Goal: Navigation & Orientation: Find specific page/section

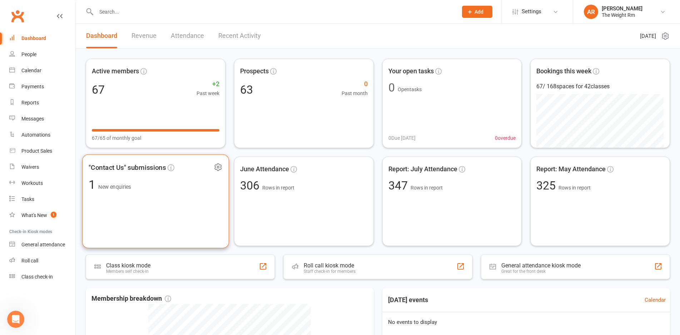
click at [143, 217] on div ""Contact Us" submissions 1 New enquiries" at bounding box center [155, 201] width 147 height 94
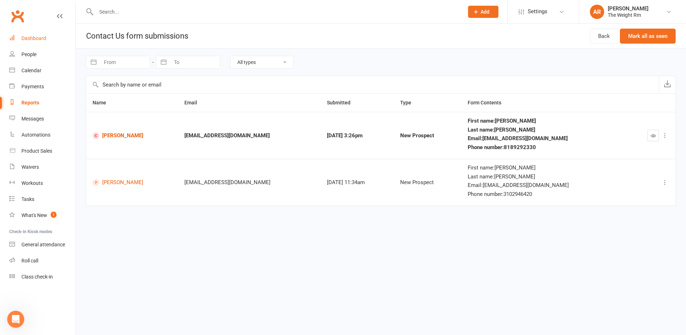
click at [43, 36] on div "Dashboard" at bounding box center [33, 38] width 25 height 6
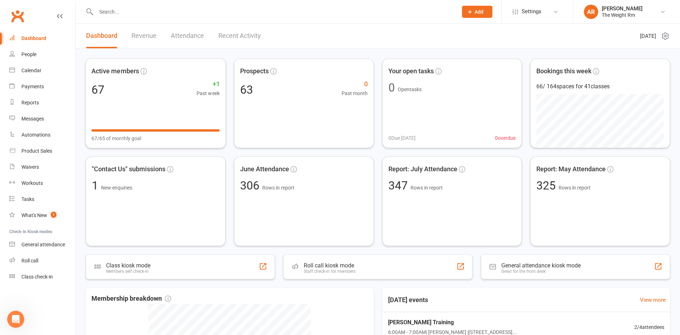
click at [141, 33] on link "Revenue" at bounding box center [144, 36] width 25 height 25
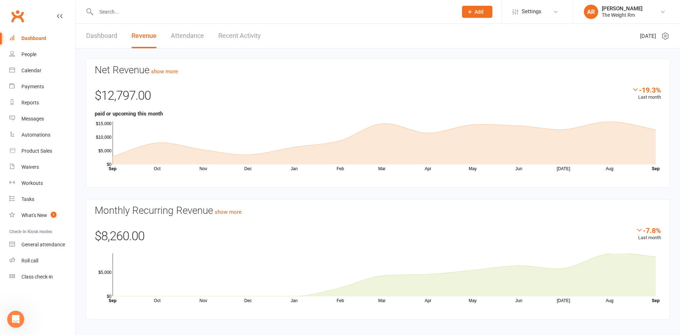
click at [252, 33] on link "Recent Activity" at bounding box center [239, 36] width 43 height 25
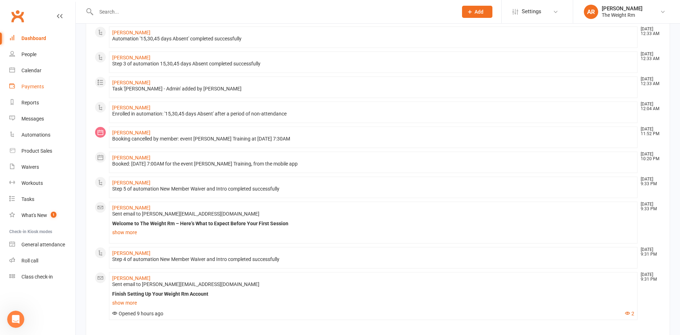
scroll to position [357, 0]
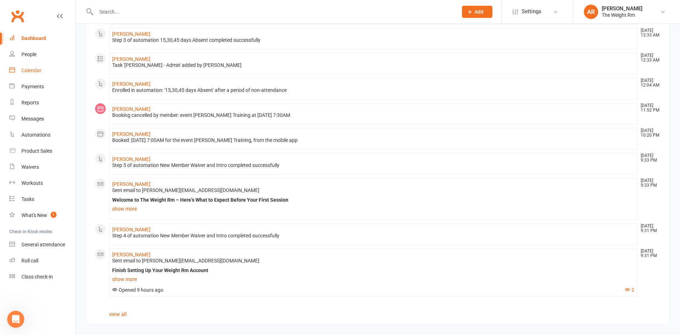
click at [34, 70] on div "Calendar" at bounding box center [31, 71] width 20 height 6
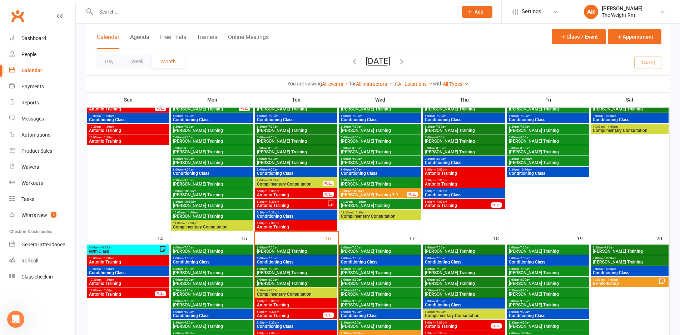
scroll to position [287, 0]
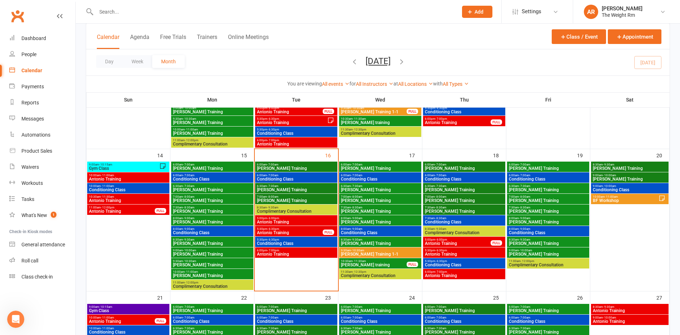
click at [293, 218] on span "5:00pm - 6:00pm" at bounding box center [296, 218] width 79 height 3
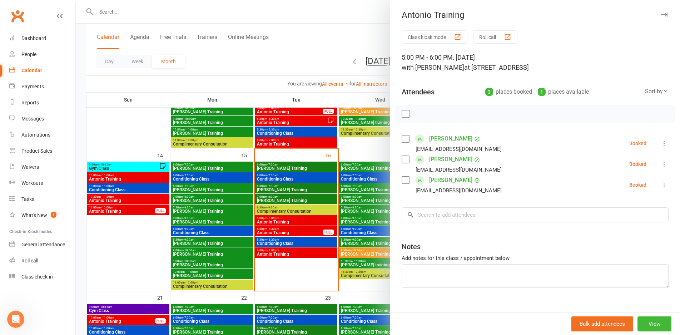
click at [293, 218] on div at bounding box center [378, 167] width 604 height 335
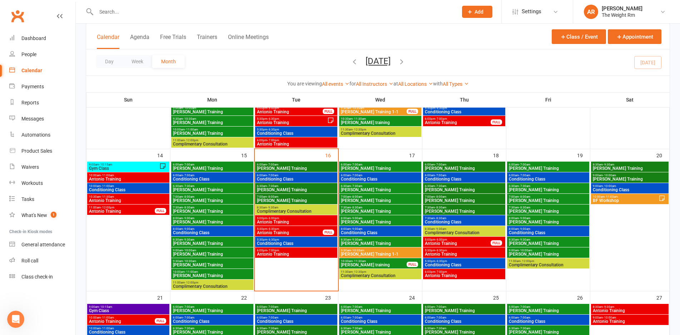
click at [451, 240] on span "5:00pm - 6:00pm" at bounding box center [458, 239] width 66 height 3
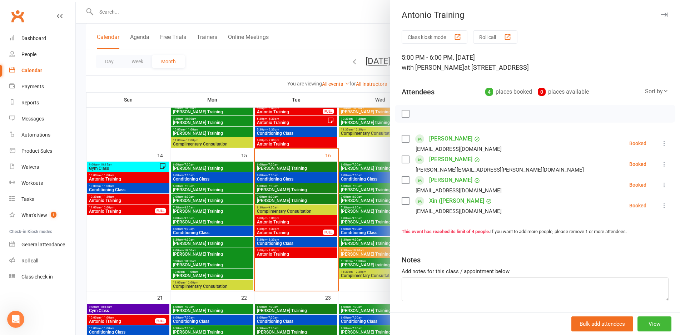
click at [279, 219] on div at bounding box center [378, 167] width 604 height 335
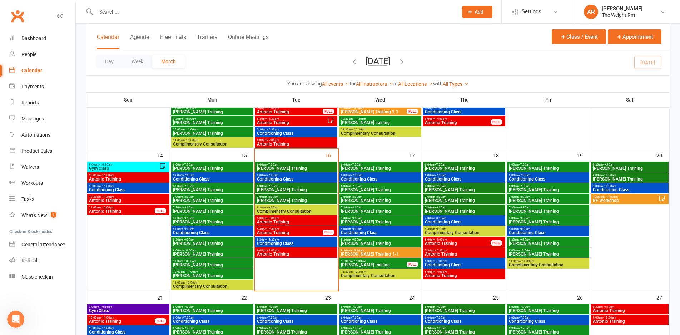
click at [281, 230] on span "5:30pm - 6:30pm" at bounding box center [290, 228] width 66 height 3
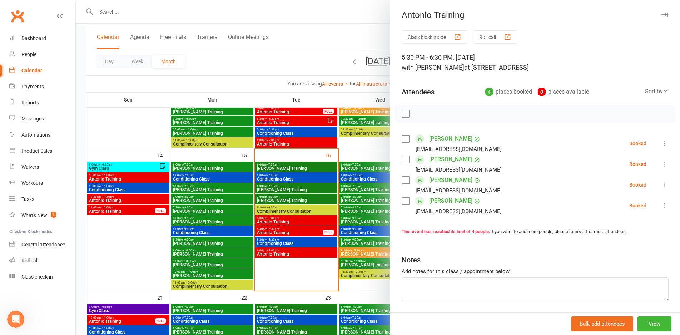
click at [281, 230] on div at bounding box center [378, 167] width 604 height 335
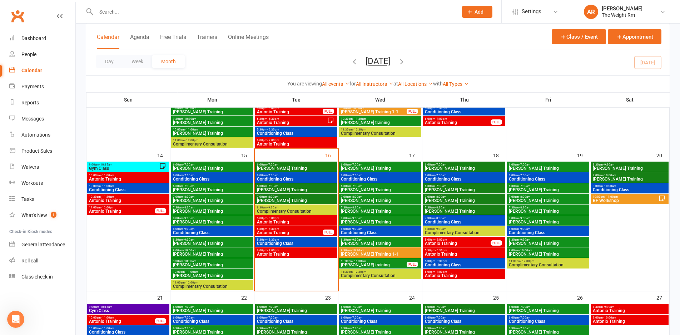
click at [284, 255] on span "Antonio Training" at bounding box center [296, 254] width 79 height 4
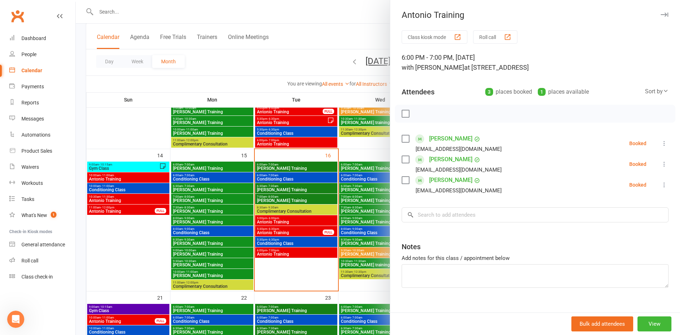
click at [284, 255] on div at bounding box center [378, 167] width 604 height 335
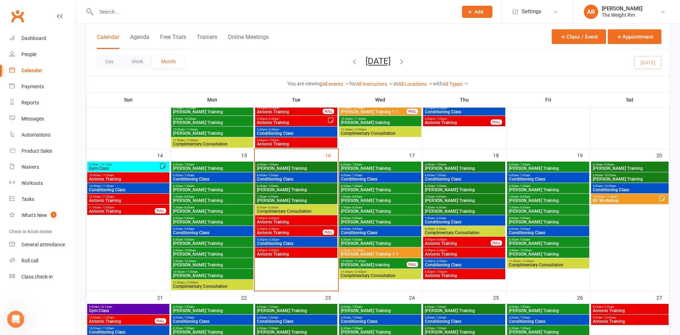
click at [282, 243] on span "Conditioning Class" at bounding box center [296, 243] width 79 height 4
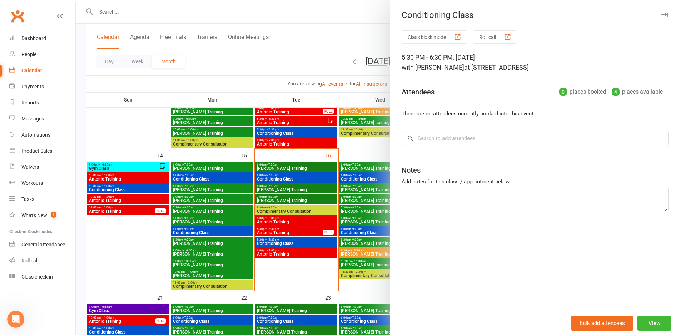
click at [282, 243] on div at bounding box center [378, 167] width 604 height 335
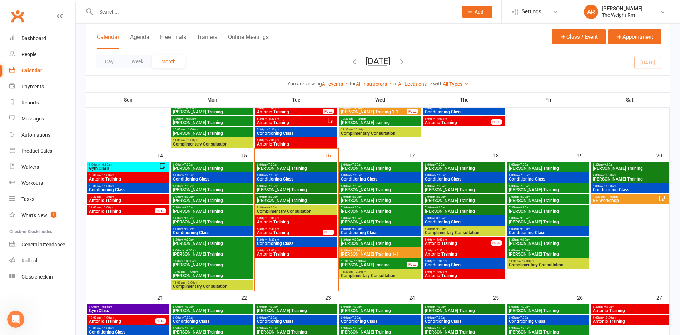
click at [441, 277] on span "Antonio Training" at bounding box center [464, 275] width 79 height 4
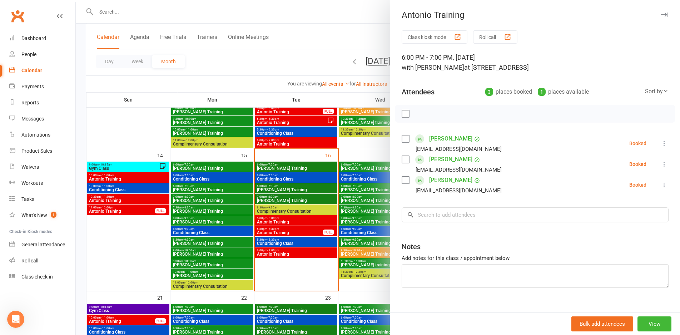
click at [369, 266] on div at bounding box center [378, 167] width 604 height 335
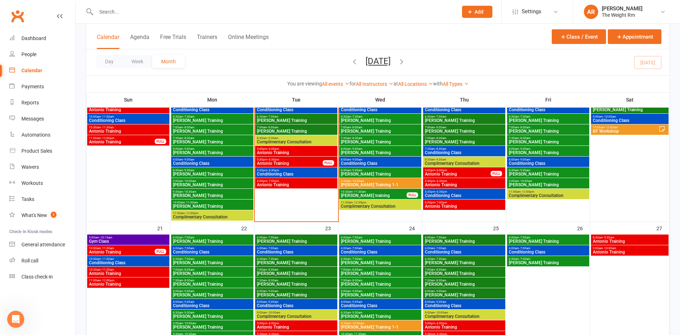
scroll to position [358, 0]
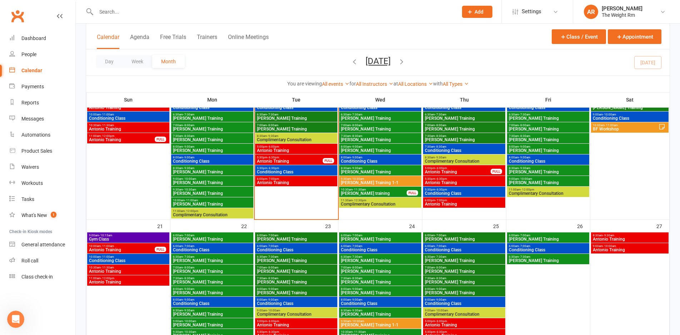
click at [439, 182] on span "Antonio Training" at bounding box center [464, 182] width 79 height 4
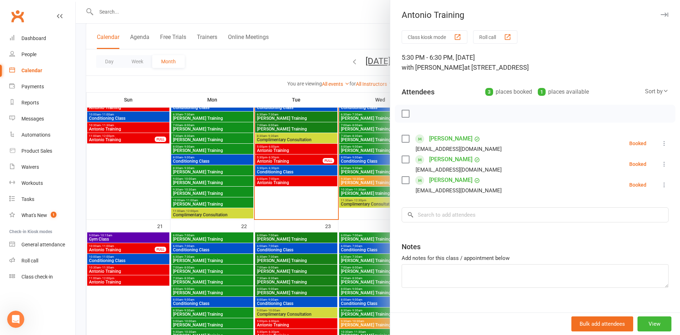
click at [328, 187] on div at bounding box center [378, 167] width 604 height 335
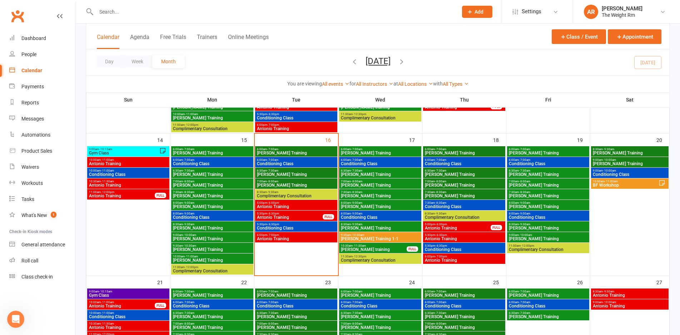
scroll to position [299, 0]
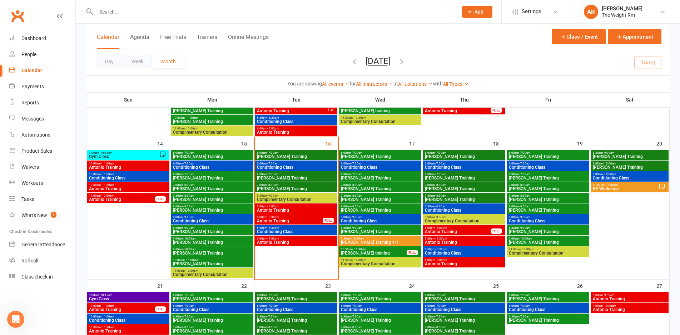
click at [598, 185] on span "10:00am - 11:00am" at bounding box center [626, 184] width 66 height 3
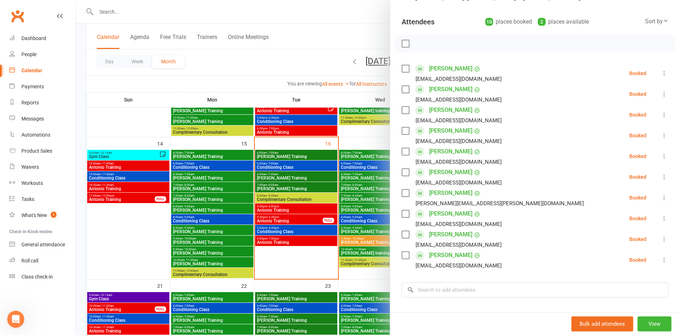
scroll to position [71, 0]
click at [318, 198] on div at bounding box center [378, 167] width 604 height 335
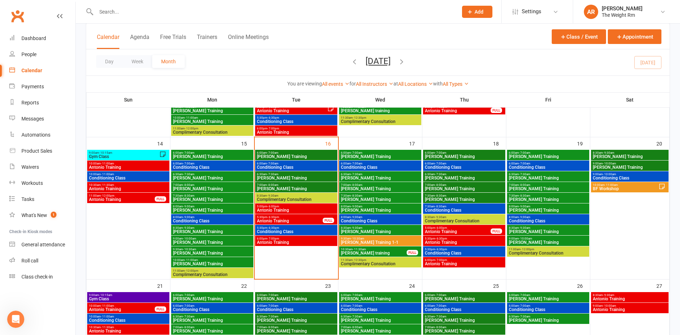
click at [607, 156] on span "[PERSON_NAME] Training" at bounding box center [630, 156] width 75 height 4
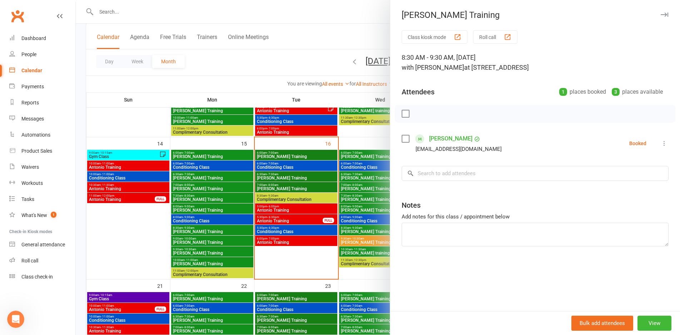
click at [327, 214] on div at bounding box center [378, 167] width 604 height 335
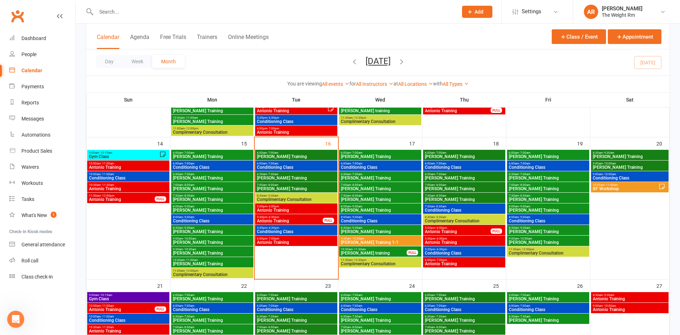
click at [613, 168] on span "[PERSON_NAME] Training" at bounding box center [630, 167] width 75 height 4
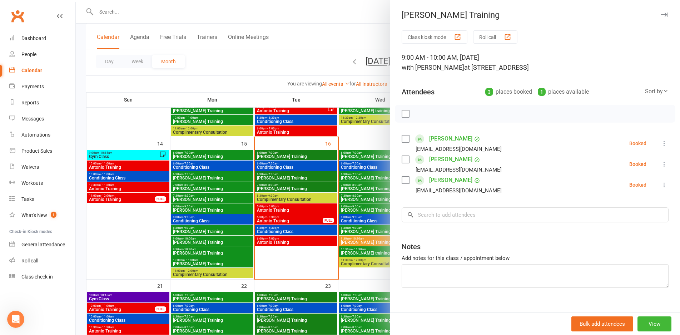
click at [337, 212] on div at bounding box center [378, 167] width 604 height 335
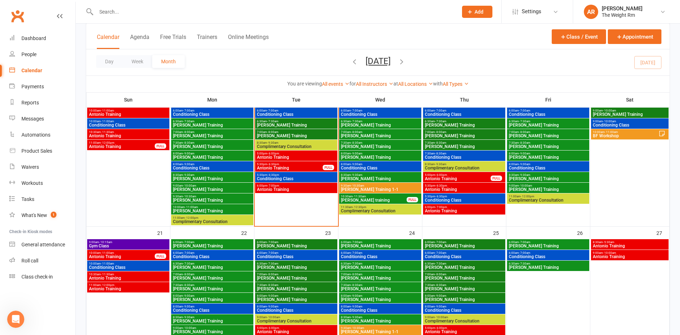
scroll to position [370, 0]
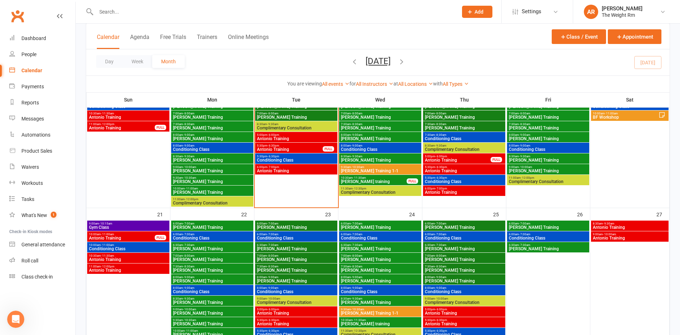
click at [114, 227] on span "Gym Class" at bounding box center [128, 227] width 79 height 4
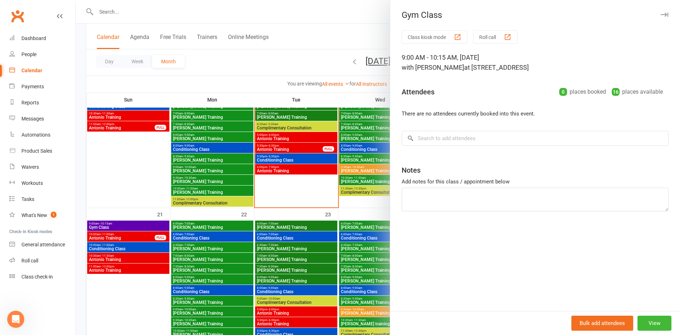
click at [114, 227] on div at bounding box center [378, 167] width 604 height 335
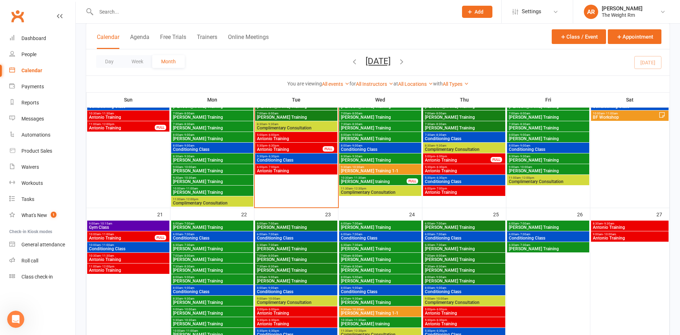
click at [126, 240] on span "Antonio Training" at bounding box center [122, 238] width 66 height 4
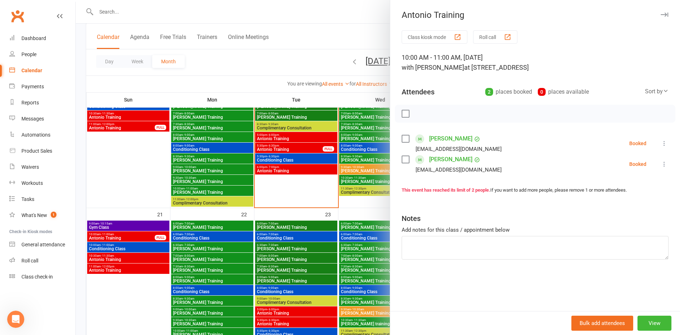
click at [126, 240] on div at bounding box center [378, 167] width 604 height 335
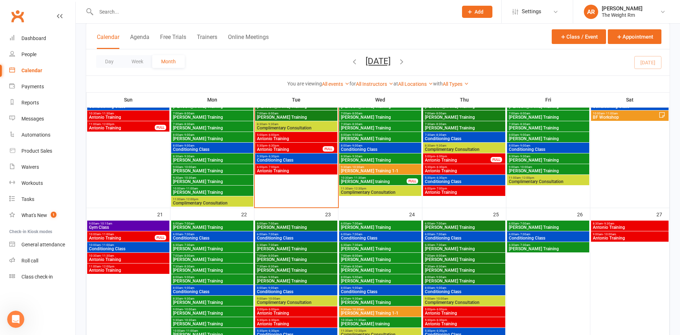
click at [130, 251] on div "10:00am - 11:00am Conditioning Class" at bounding box center [128, 247] width 82 height 10
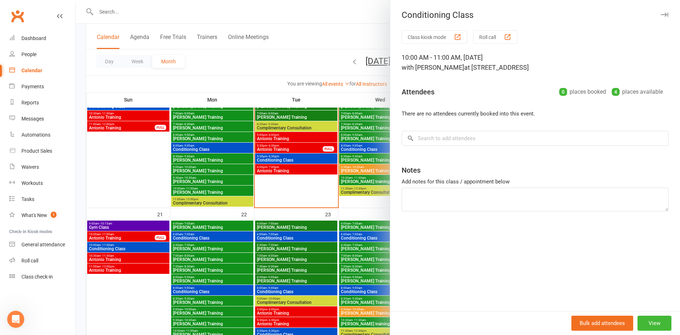
click at [130, 251] on div at bounding box center [378, 167] width 604 height 335
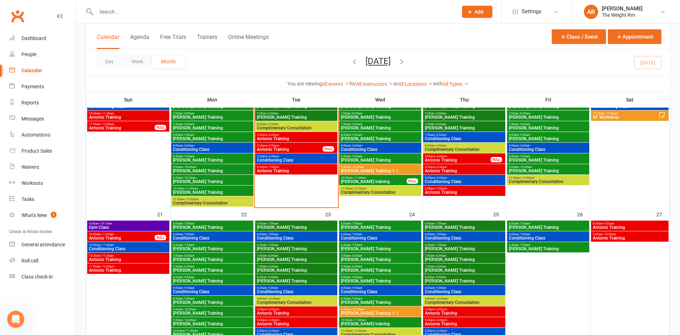
click at [131, 258] on span "Antonio Training" at bounding box center [128, 259] width 79 height 4
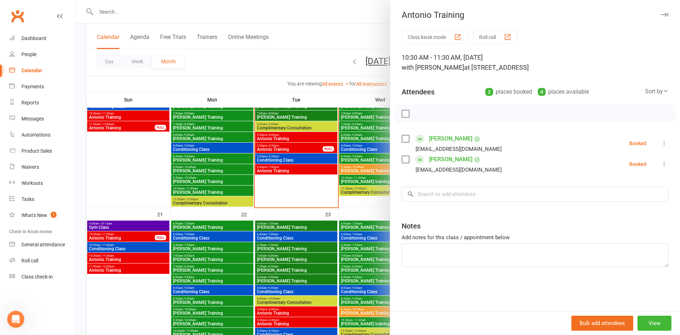
click at [131, 258] on div at bounding box center [378, 167] width 604 height 335
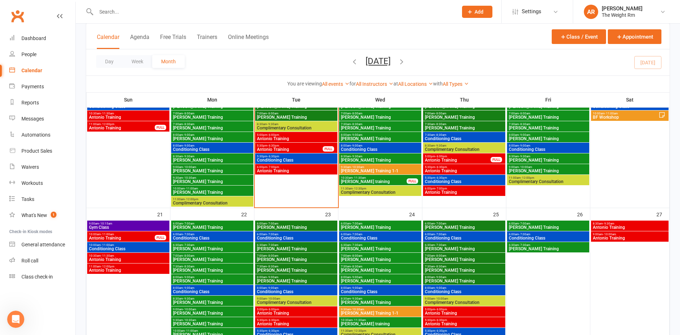
click at [139, 270] on span "Antonio Training" at bounding box center [128, 270] width 79 height 4
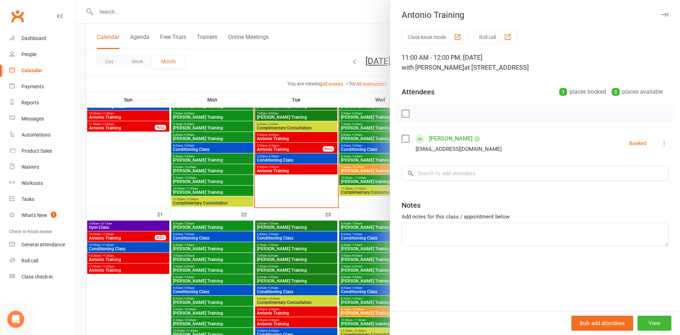
click at [139, 270] on div at bounding box center [378, 167] width 604 height 335
